Goal: Information Seeking & Learning: Learn about a topic

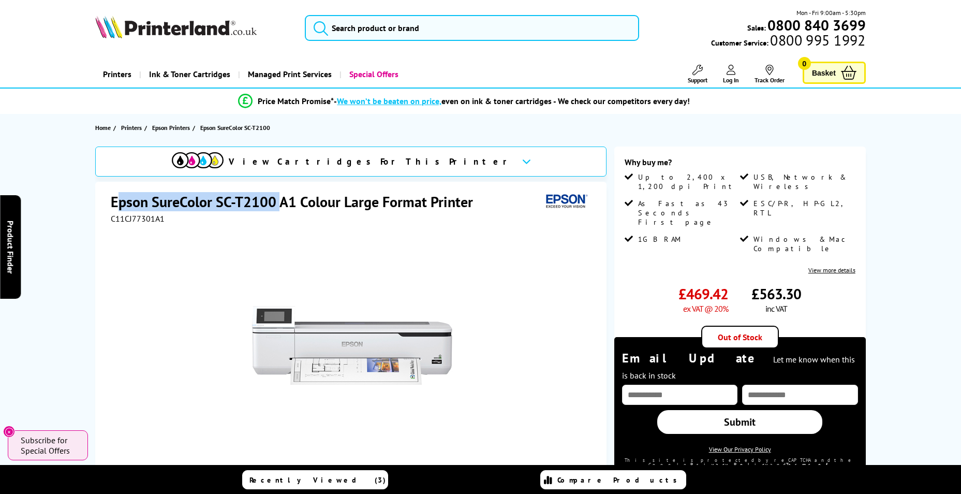
drag, startPoint x: 123, startPoint y: 198, endPoint x: 279, endPoint y: 186, distance: 156.3
click at [279, 186] on div "Epson SureColor SC-T2100 A1 Colour Large Format Printer C11CJ77301A1 Add to Com…" at bounding box center [350, 390] width 511 height 417
click at [109, 191] on div "Epson SureColor SC-T2100 A1 Colour Large Format Printer C11CJ77301A1 Add to Com…" at bounding box center [350, 390] width 511 height 417
drag, startPoint x: 112, startPoint y: 199, endPoint x: 480, endPoint y: 196, distance: 368.6
click at [480, 196] on h1 "Epson SureColor SC-T2100 A1 Colour Large Format Printer" at bounding box center [297, 201] width 373 height 19
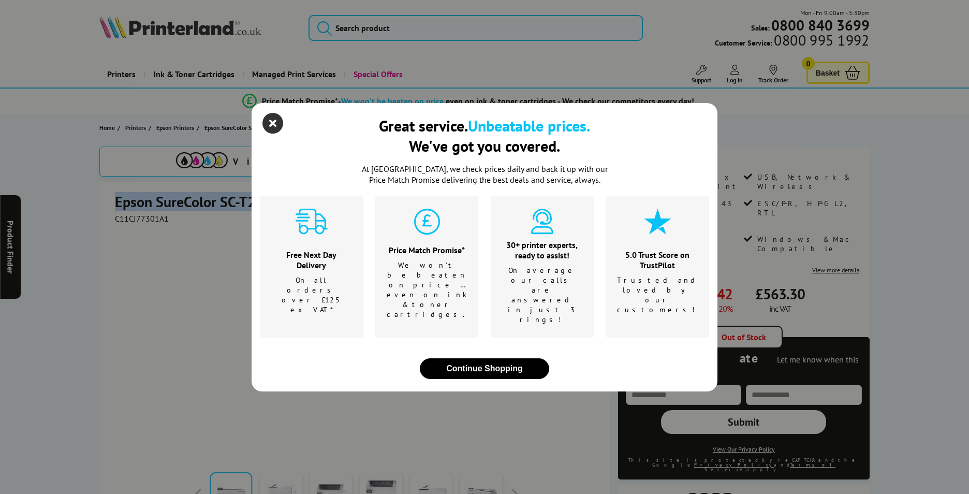
click at [274, 134] on icon "close modal" at bounding box center [272, 123] width 21 height 21
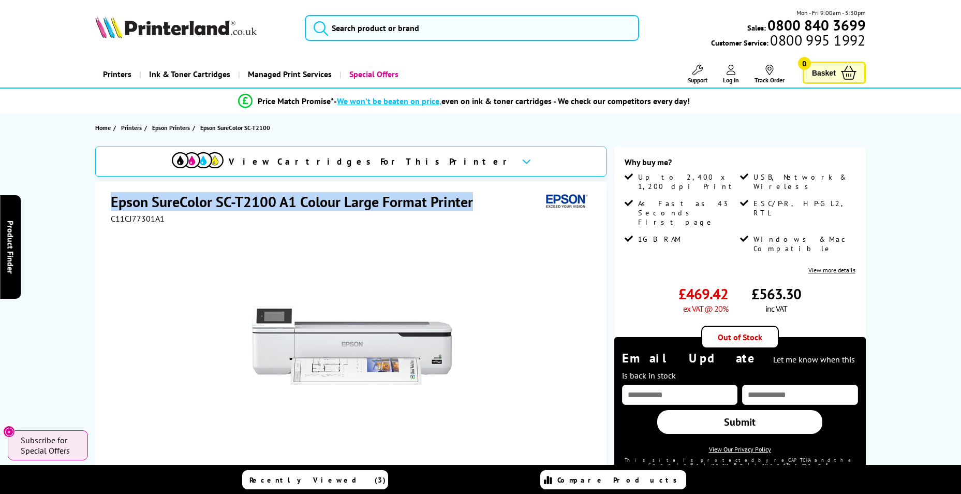
copy h1 "Epson SureColor SC-T2100 A1 Colour Large Format Printer"
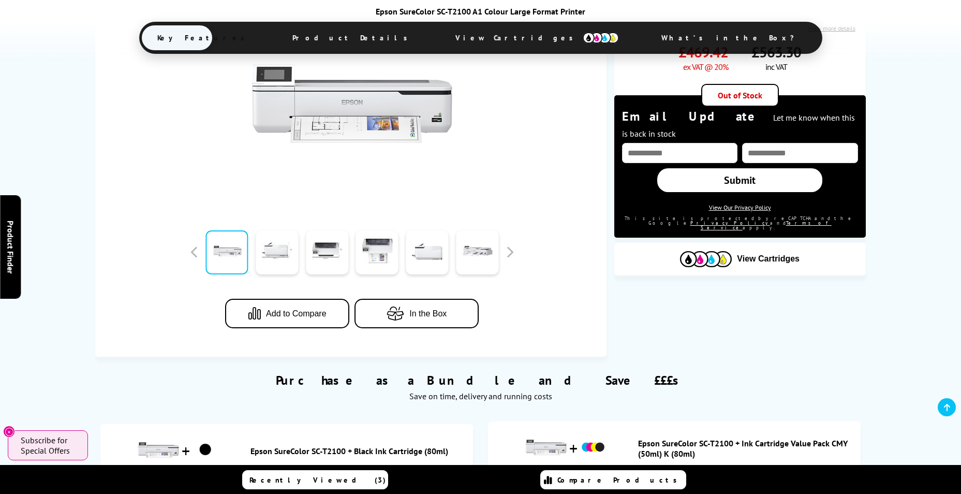
scroll to position [130, 0]
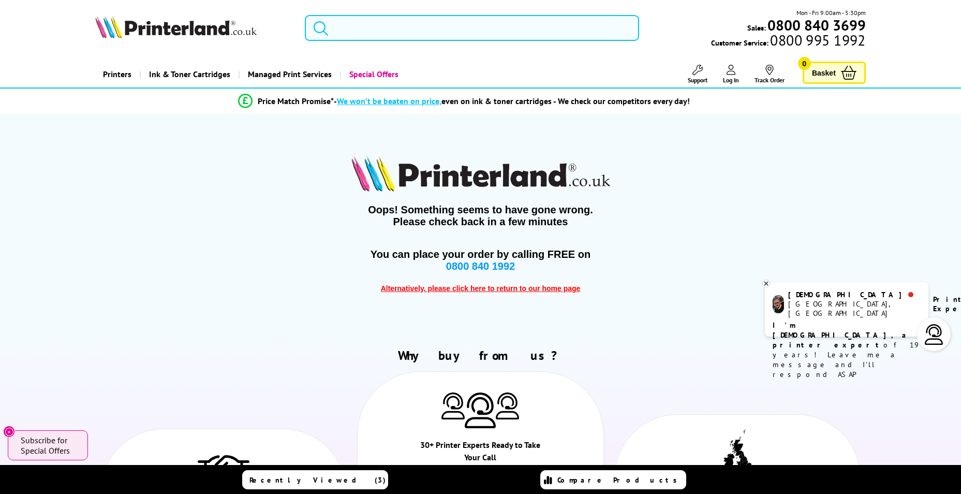
click at [400, 28] on input "search" at bounding box center [472, 28] width 334 height 26
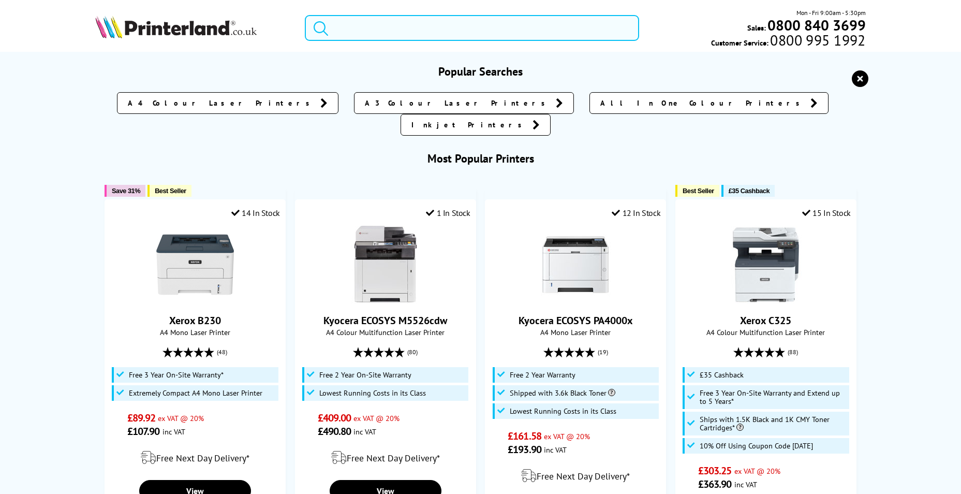
click at [400, 28] on input "search" at bounding box center [472, 28] width 334 height 26
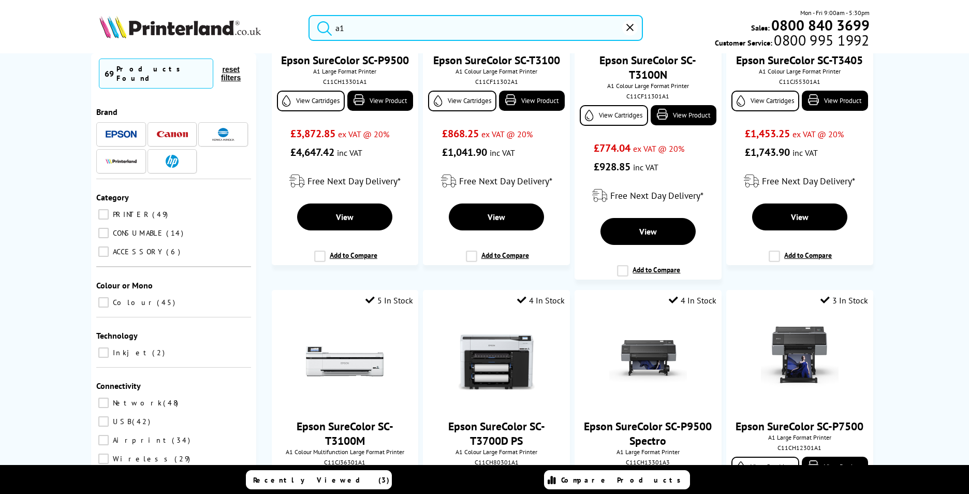
scroll to position [80, 0]
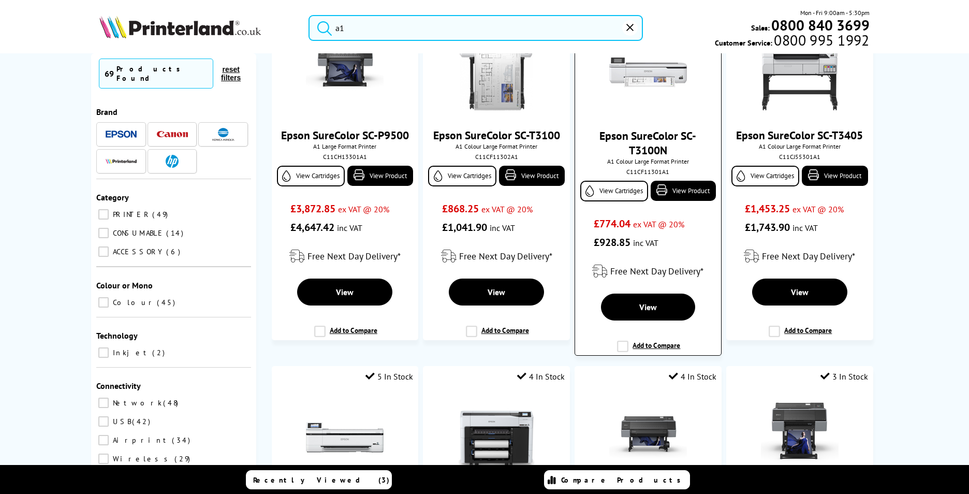
type input "a1"
click at [635, 89] on img at bounding box center [648, 72] width 78 height 78
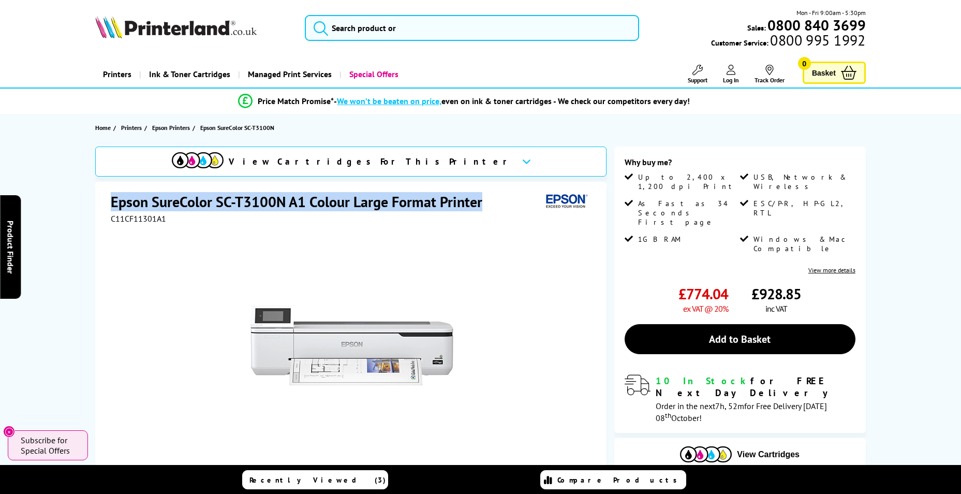
drag, startPoint x: 480, startPoint y: 202, endPoint x: 111, endPoint y: 194, distance: 369.7
click at [111, 194] on h1 "Epson SureColor SC-T3100N A1 Colour Large Format Printer" at bounding box center [302, 201] width 382 height 19
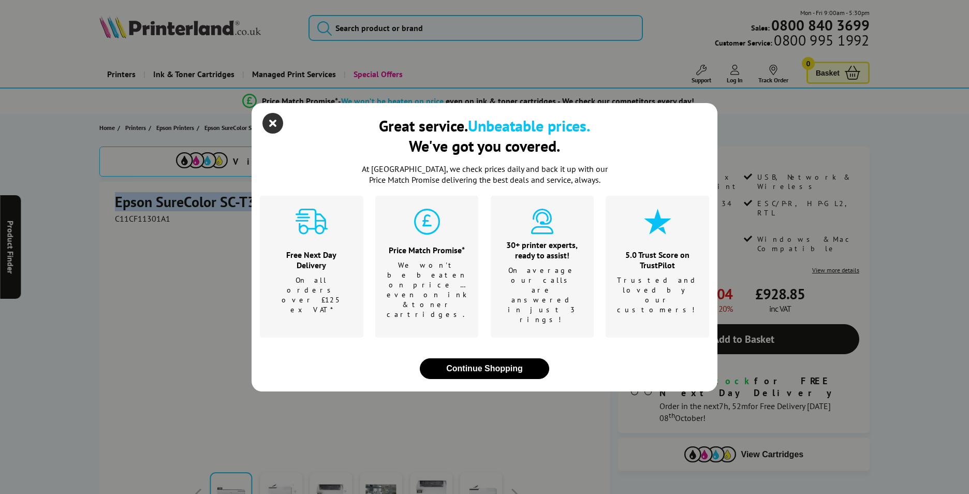
click at [271, 134] on icon "close modal" at bounding box center [272, 123] width 21 height 21
